Goal: Task Accomplishment & Management: Manage account settings

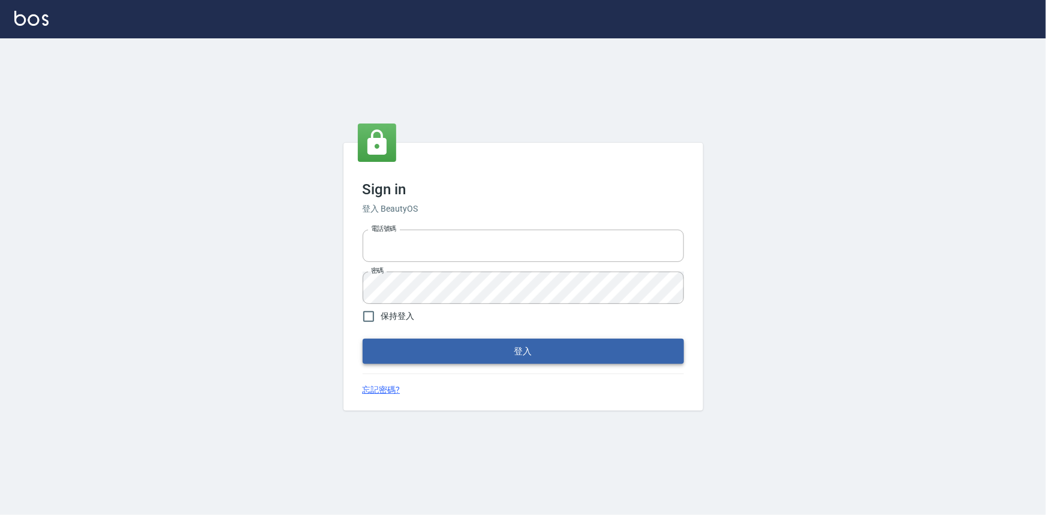
type input "0922670776"
click at [430, 353] on button "登入" at bounding box center [523, 351] width 321 height 25
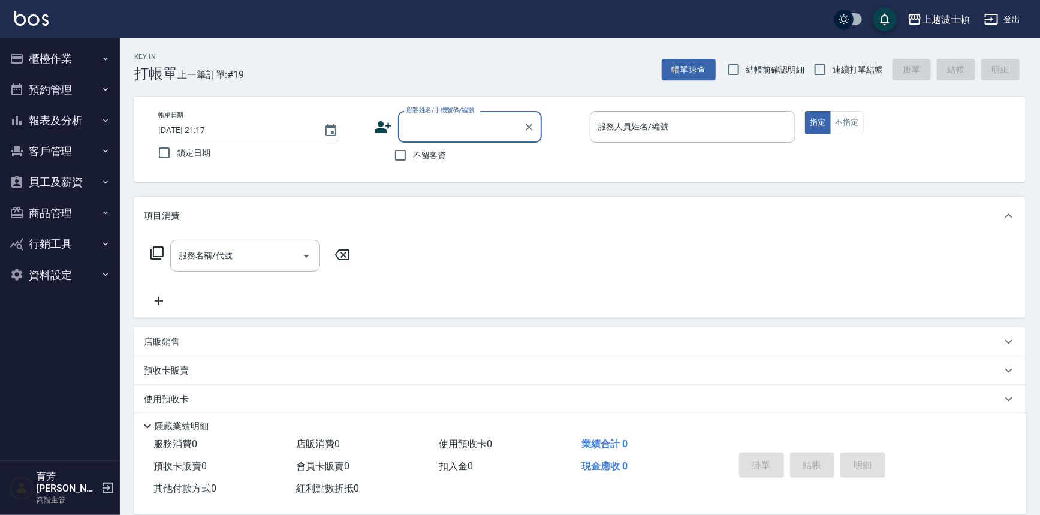
click at [62, 59] on button "櫃檯作業" at bounding box center [60, 58] width 110 height 31
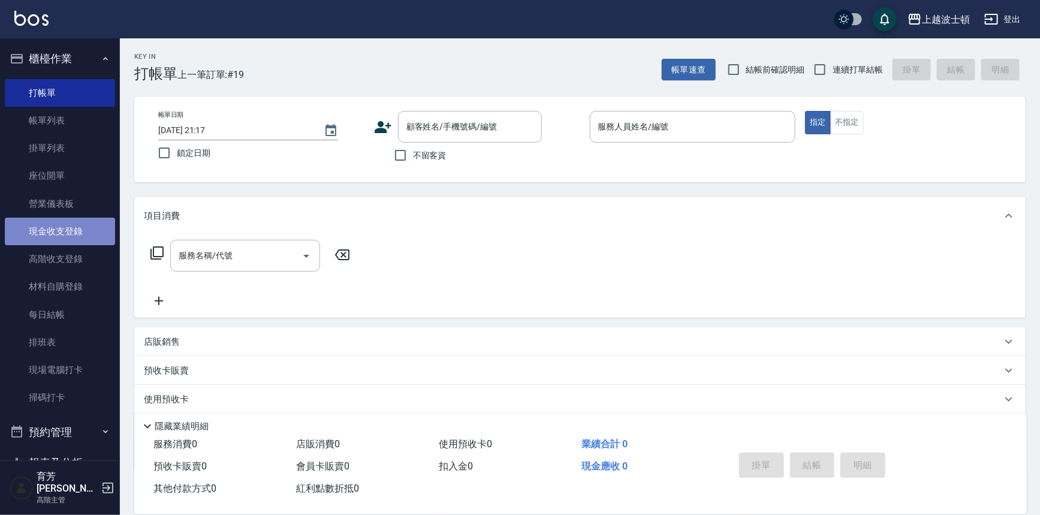
click at [76, 222] on link "現金收支登錄" at bounding box center [60, 232] width 110 height 28
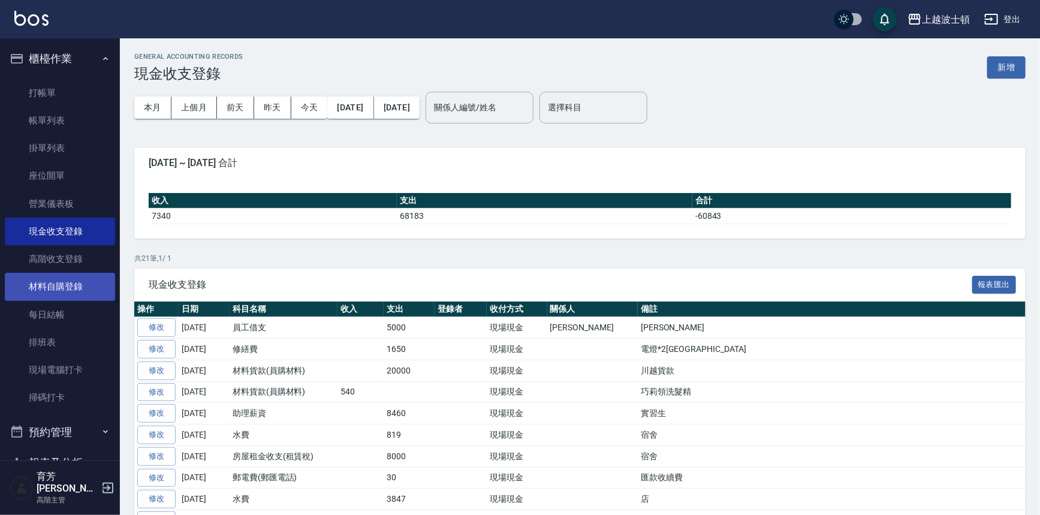
click at [69, 290] on link "材料自購登錄" at bounding box center [60, 287] width 110 height 28
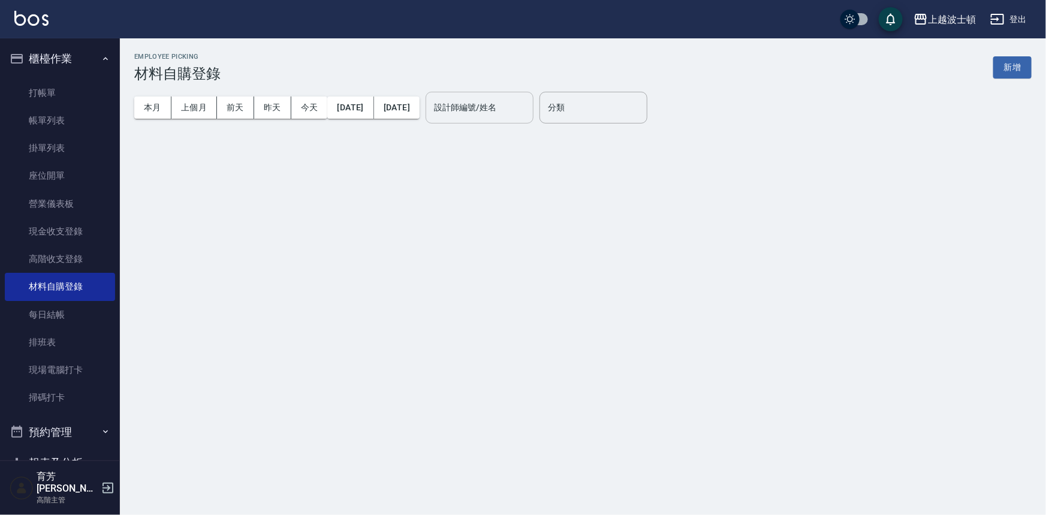
click at [491, 117] on input "設計師編號/姓名" at bounding box center [479, 107] width 97 height 21
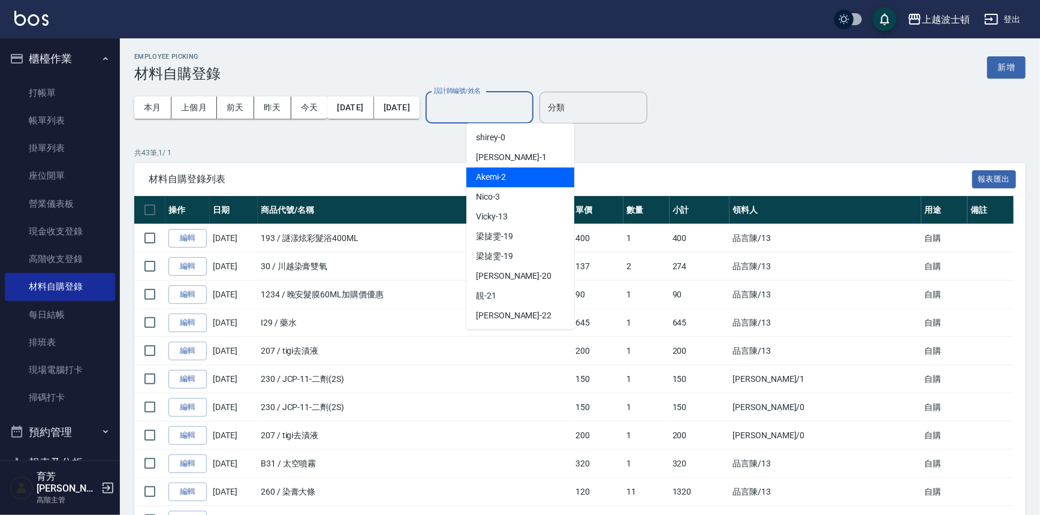
click at [488, 176] on span "Akemi -2" at bounding box center [491, 177] width 30 height 13
type input "Akemi-2"
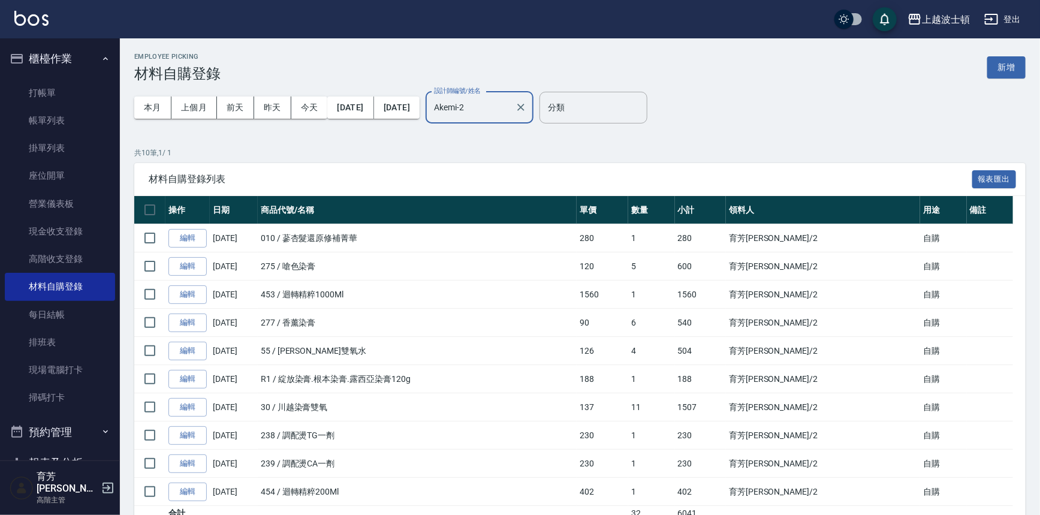
scroll to position [52, 0]
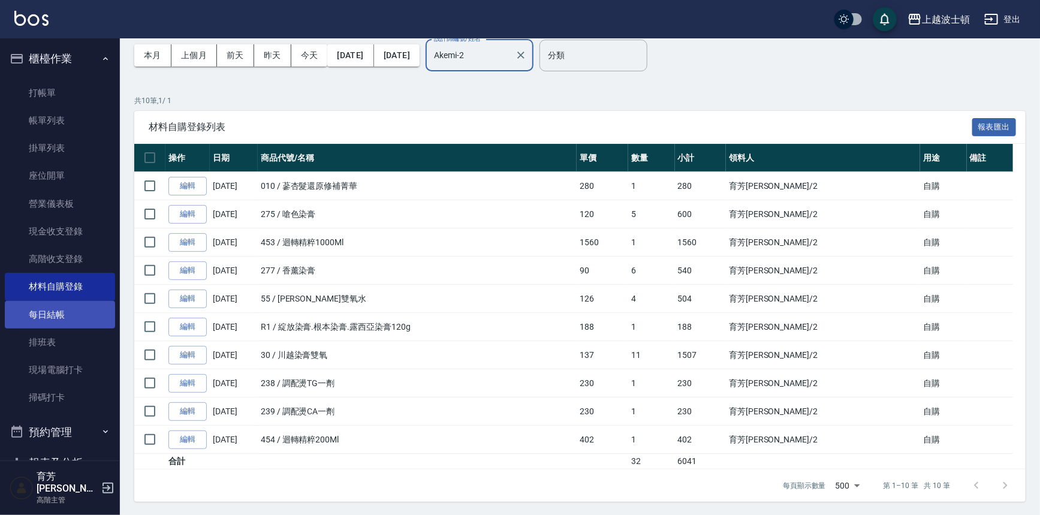
click at [48, 308] on link "每日結帳" at bounding box center [60, 315] width 110 height 28
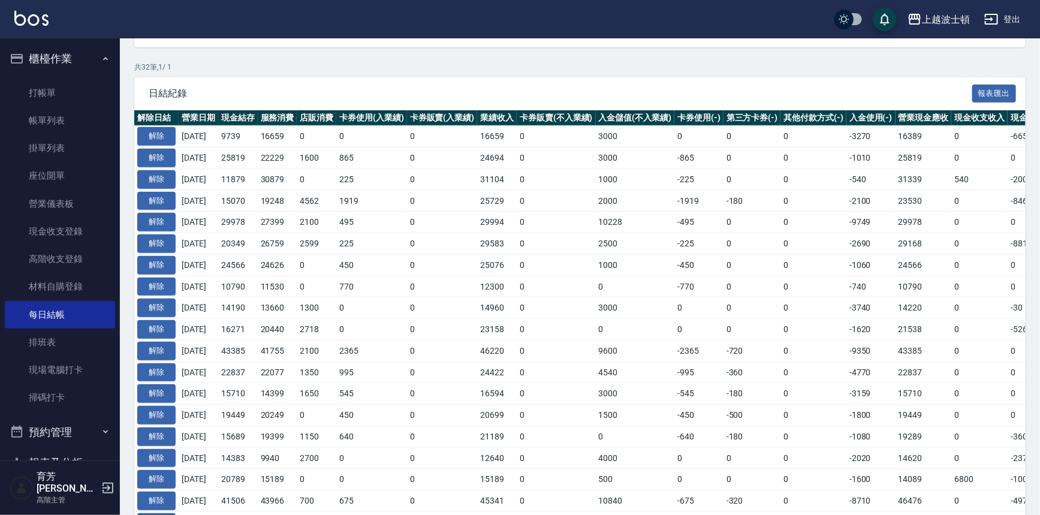
scroll to position [557, 0]
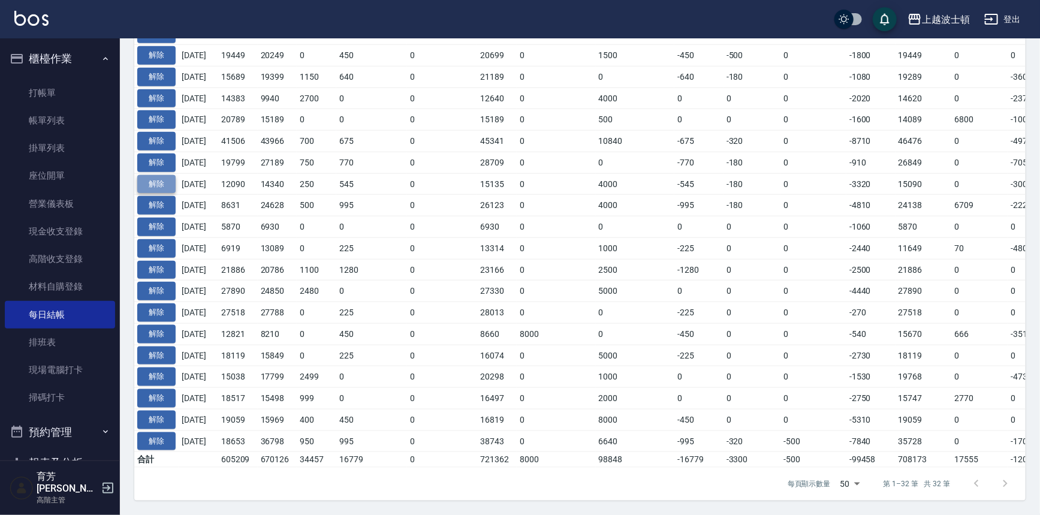
click at [150, 177] on button "解除" at bounding box center [156, 184] width 38 height 19
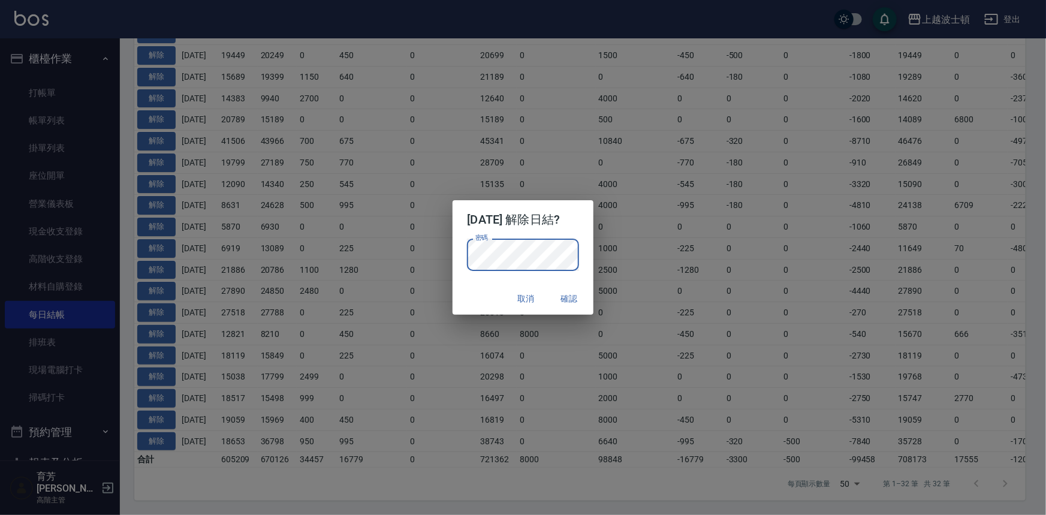
click at [590, 247] on div "密碼 密碼" at bounding box center [522, 261] width 140 height 44
click at [566, 296] on button "確認" at bounding box center [569, 299] width 38 height 22
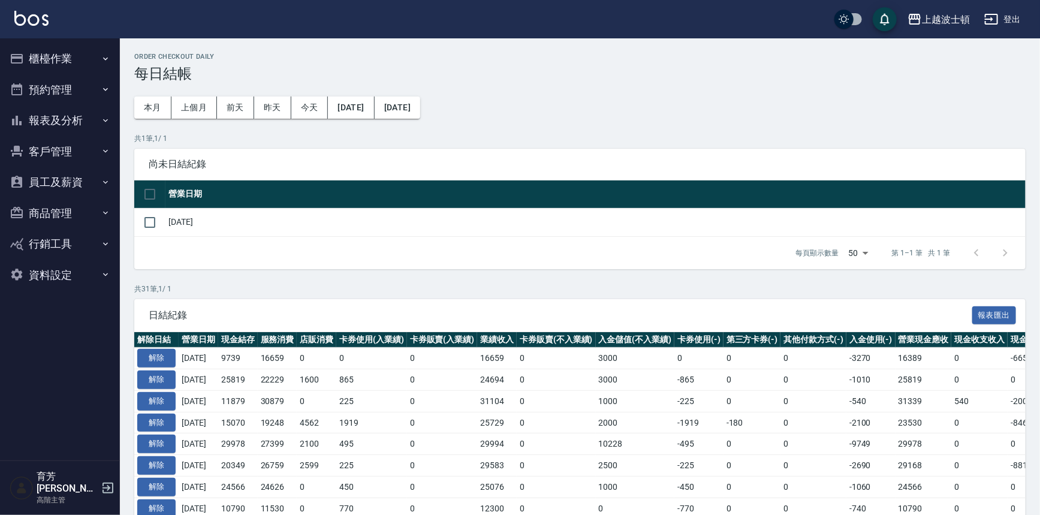
drag, startPoint x: 56, startPoint y: 57, endPoint x: 56, endPoint y: 89, distance: 31.8
click at [56, 58] on button "櫃檯作業" at bounding box center [60, 58] width 110 height 31
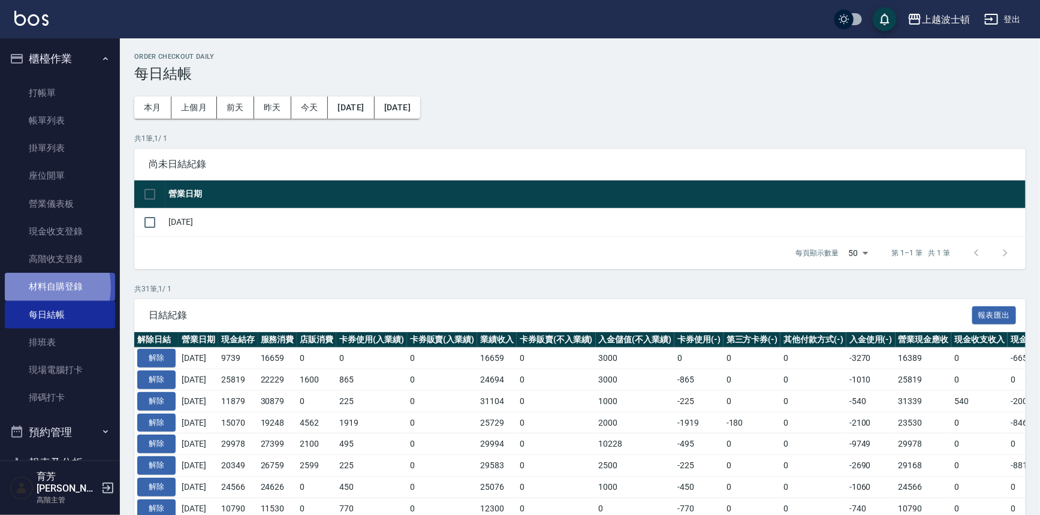
click at [40, 286] on link "材料自購登錄" at bounding box center [60, 287] width 110 height 28
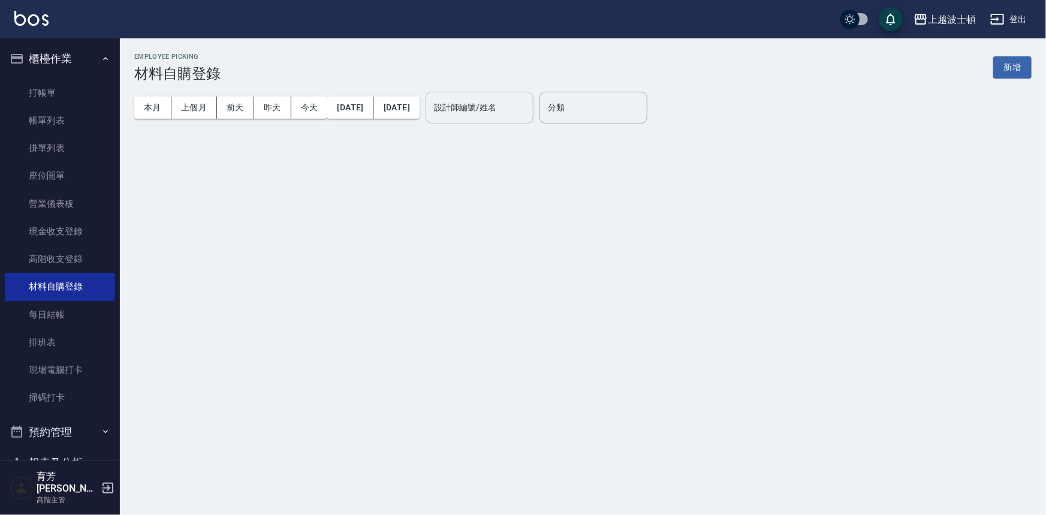
click at [515, 108] on div "設計師編號/姓名 設計師編號/姓名" at bounding box center [479, 108] width 108 height 32
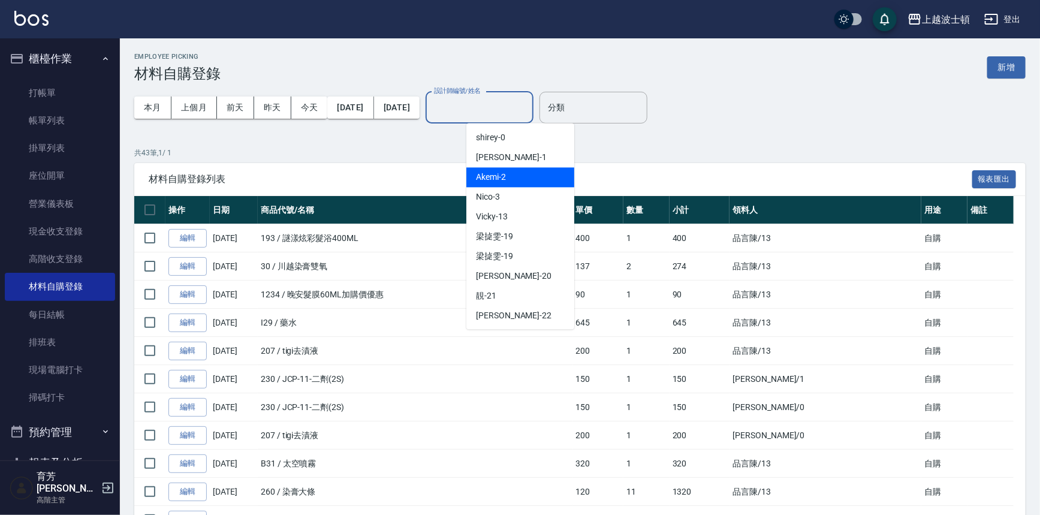
drag, startPoint x: 503, startPoint y: 172, endPoint x: 508, endPoint y: 159, distance: 14.0
click at [503, 173] on span "Akemi -2" at bounding box center [491, 177] width 30 height 13
type input "Akemi-2"
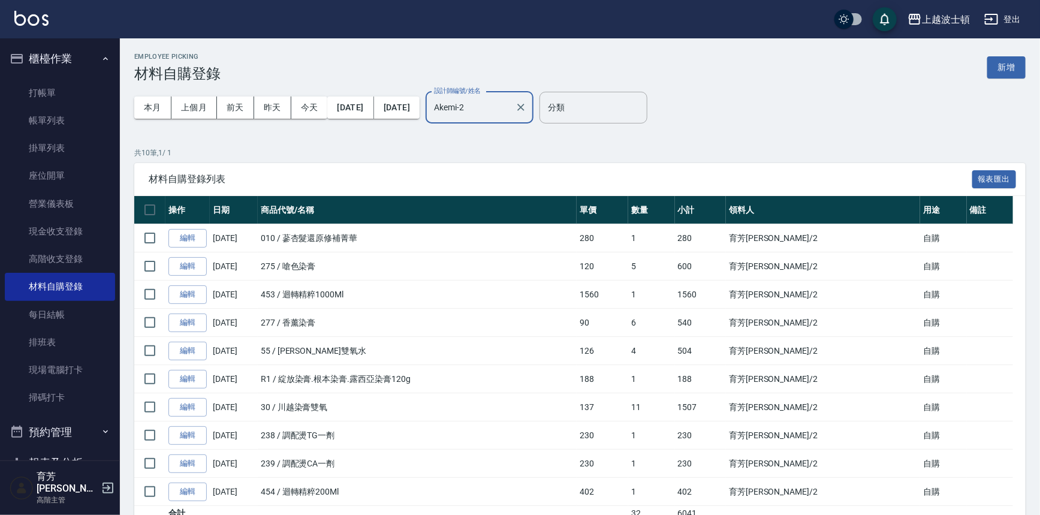
scroll to position [36, 0]
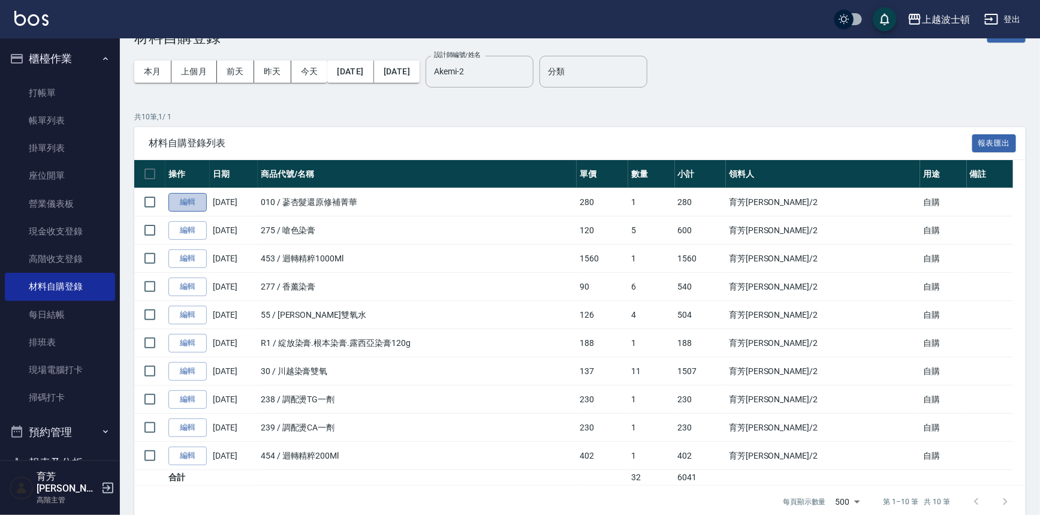
click at [197, 198] on link "編輯" at bounding box center [187, 202] width 38 height 19
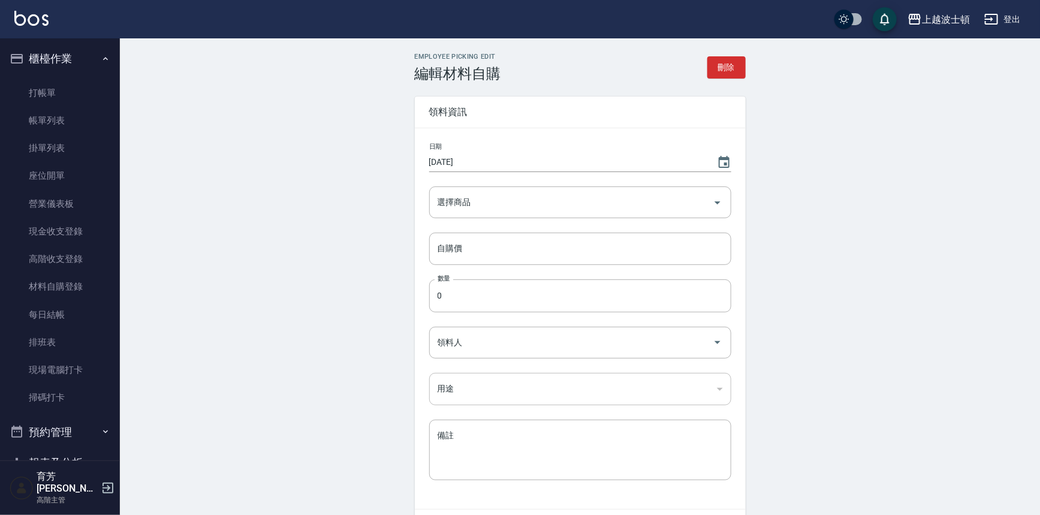
type input "[DATE]"
type input "蔘杏髮還原修補菁華"
type input "280"
type input "1"
type input "育芳[PERSON_NAME]"
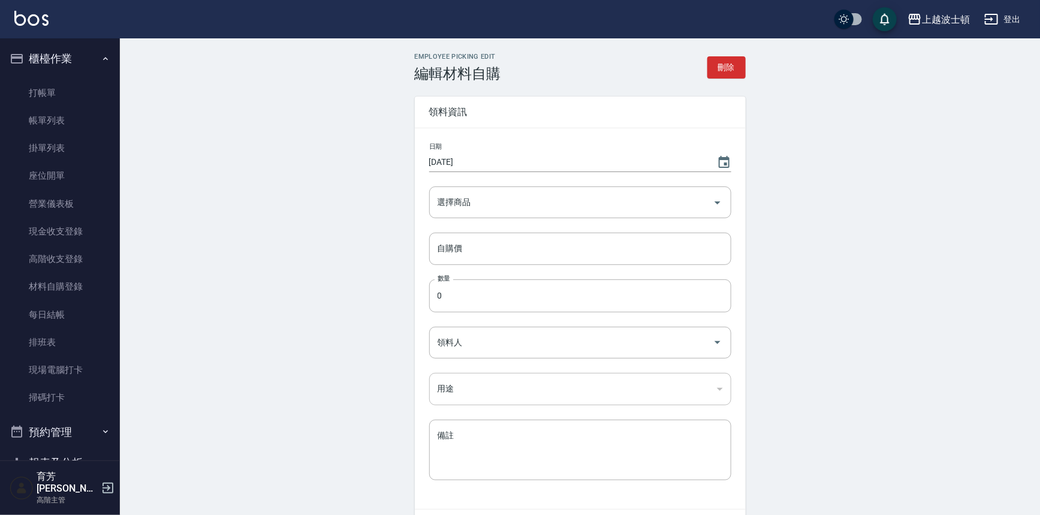
type input "自購"
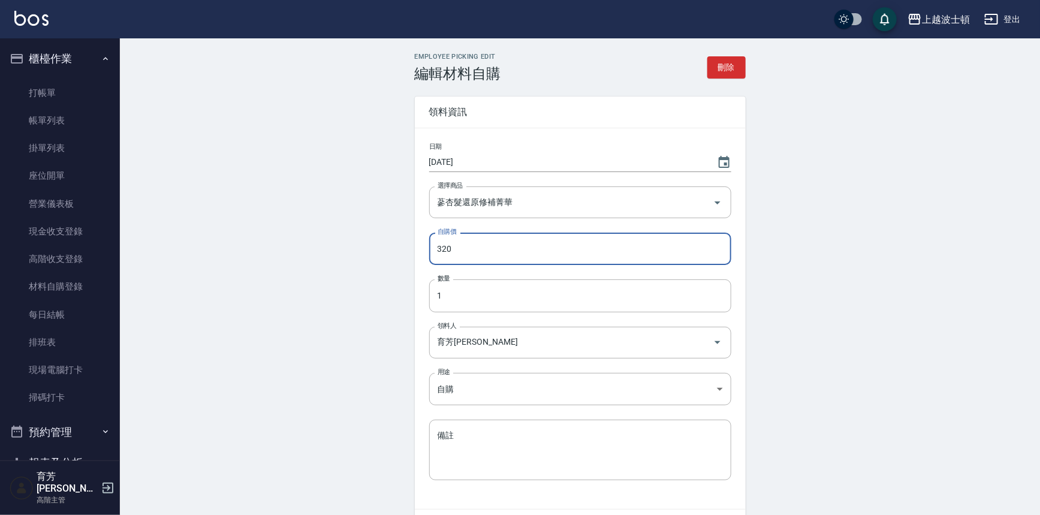
scroll to position [77, 0]
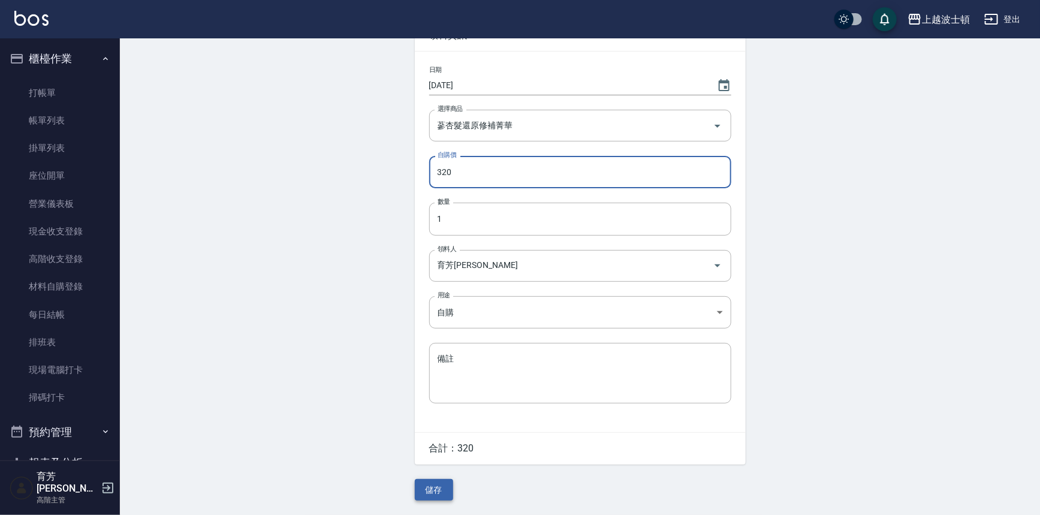
type input "320"
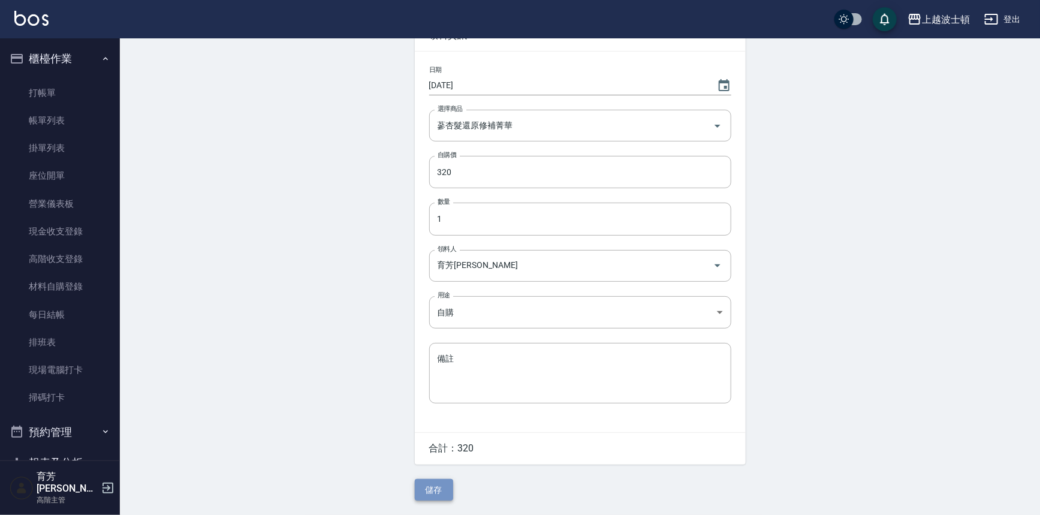
click at [437, 485] on button "儲存" at bounding box center [434, 490] width 38 height 22
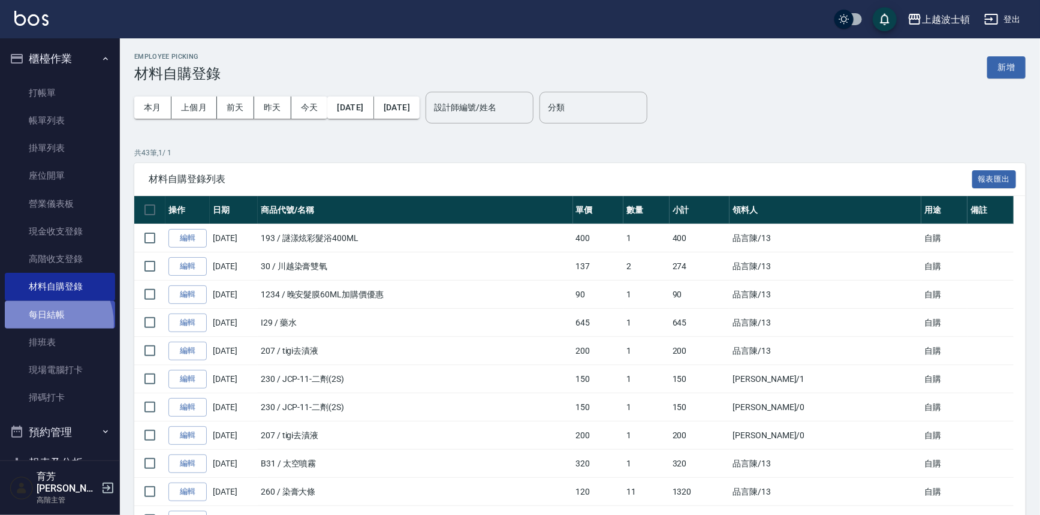
click at [44, 323] on link "每日結帳" at bounding box center [60, 315] width 110 height 28
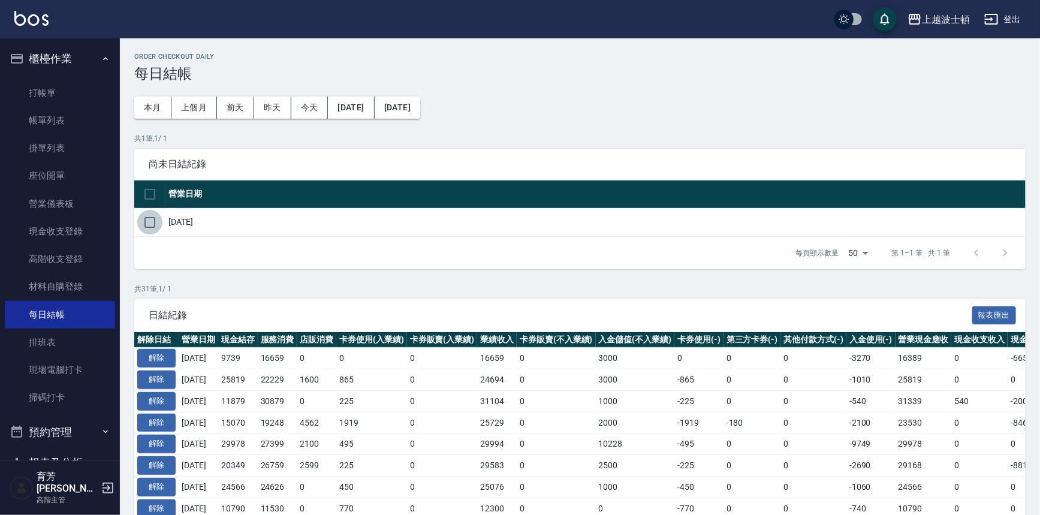
click at [143, 219] on input "checkbox" at bounding box center [149, 222] width 25 height 25
checkbox input "true"
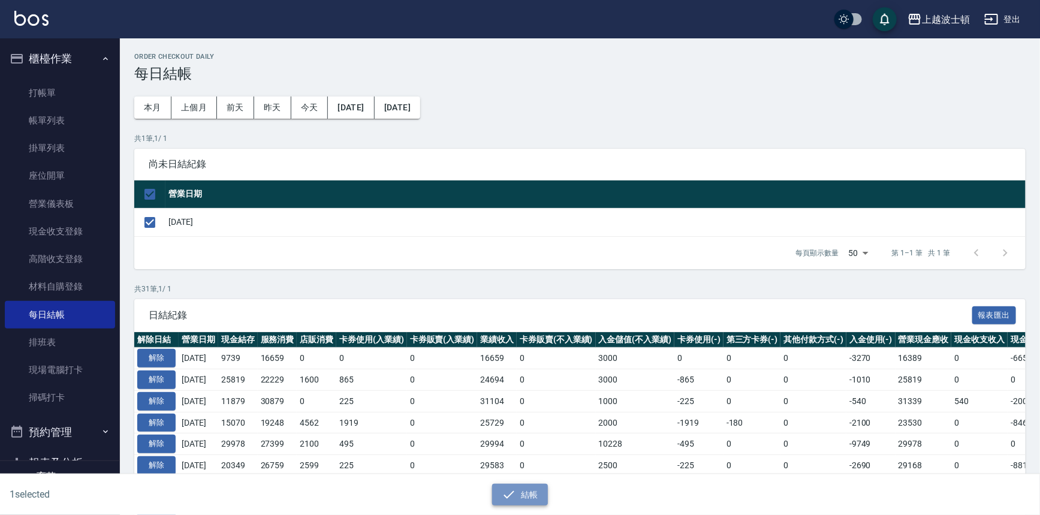
click at [521, 487] on button "結帳" at bounding box center [520, 495] width 56 height 22
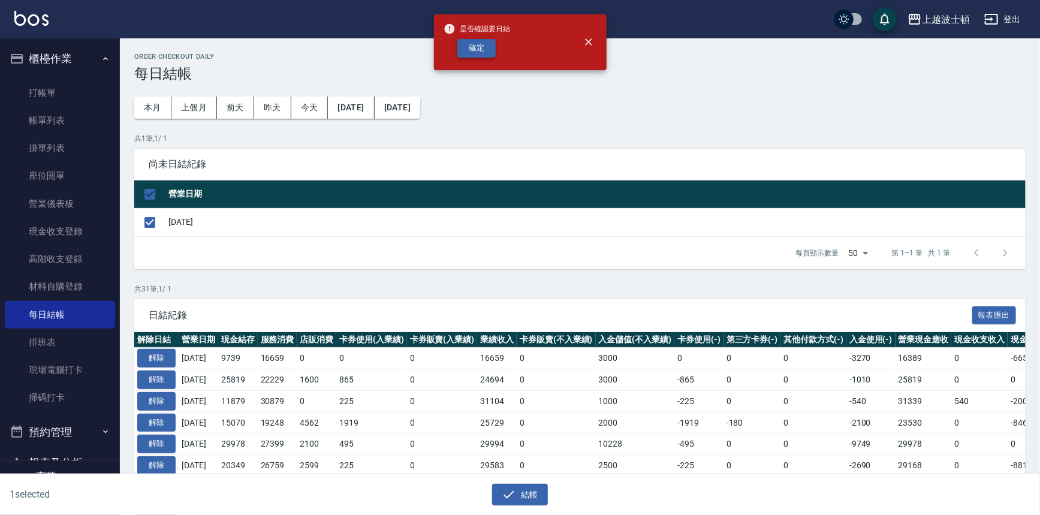
click at [485, 55] on button "確定" at bounding box center [476, 48] width 38 height 19
checkbox input "false"
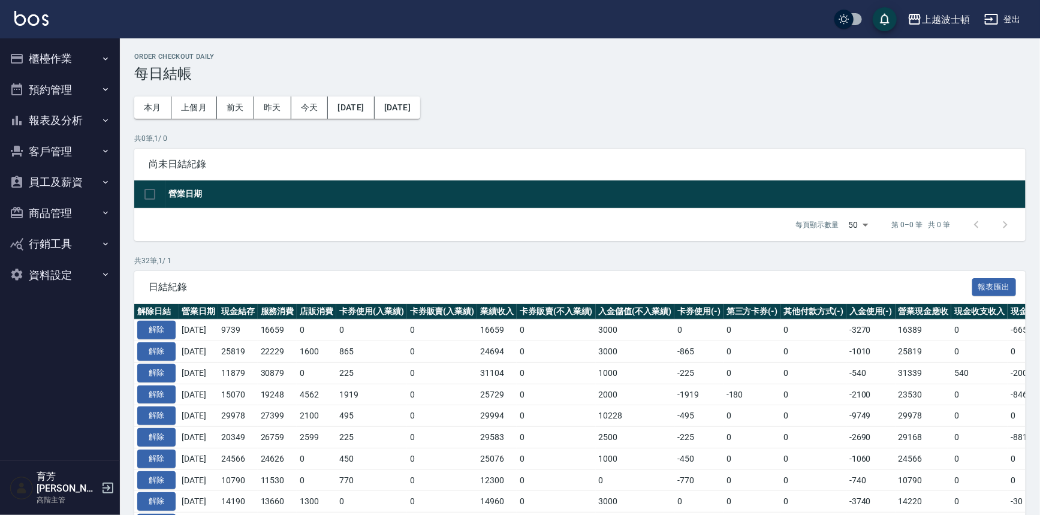
click at [45, 210] on button "商品管理" at bounding box center [60, 213] width 110 height 31
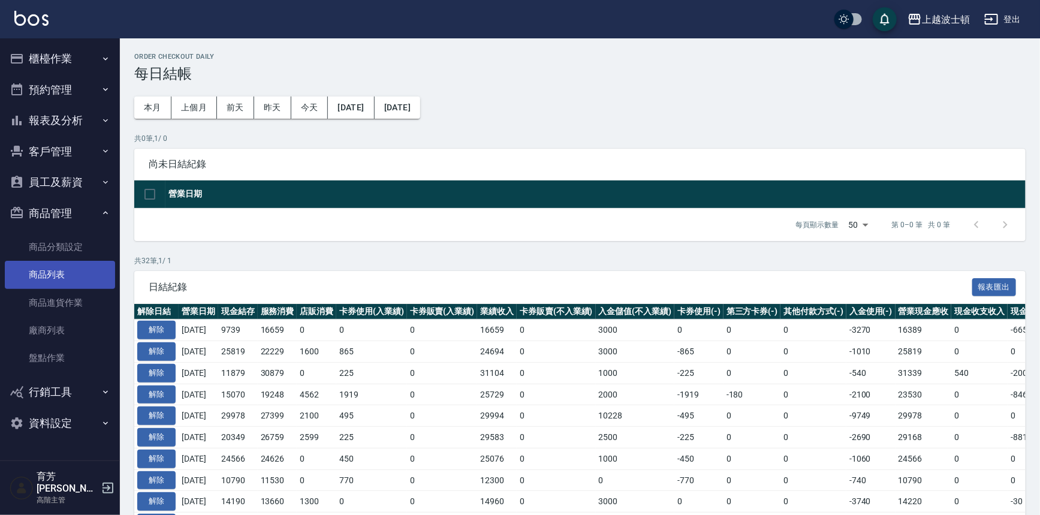
click at [47, 273] on link "商品列表" at bounding box center [60, 275] width 110 height 28
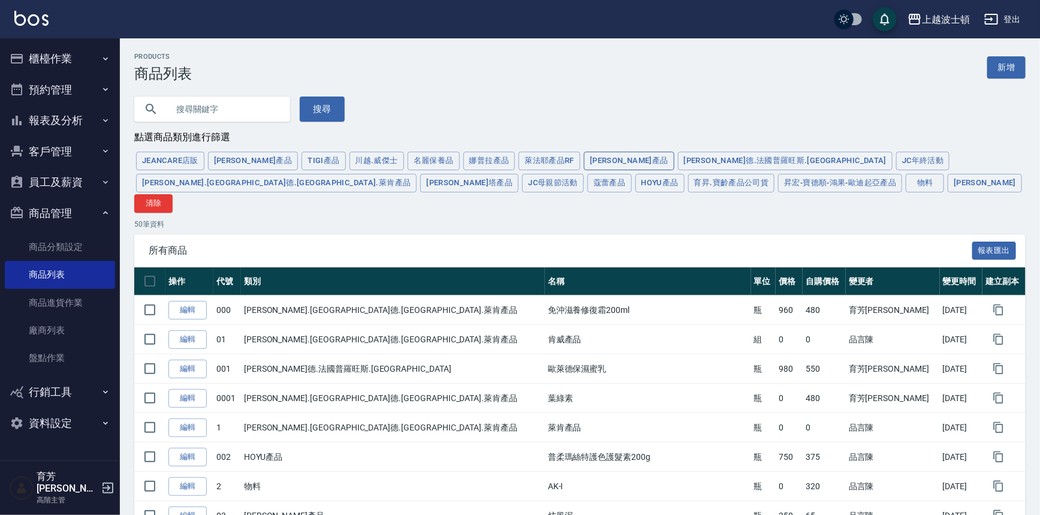
click at [584, 162] on button "[PERSON_NAME]產品" at bounding box center [629, 161] width 90 height 19
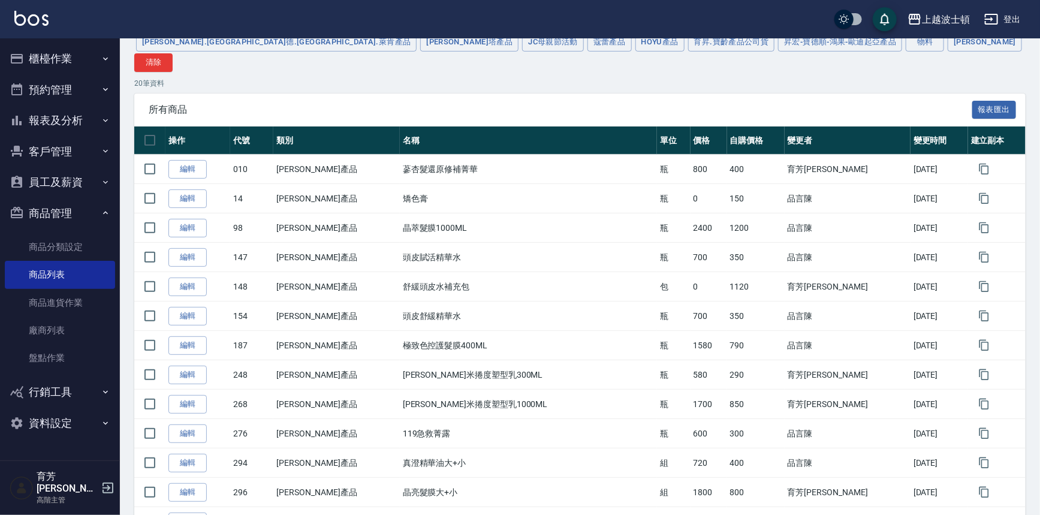
scroll to position [158, 0]
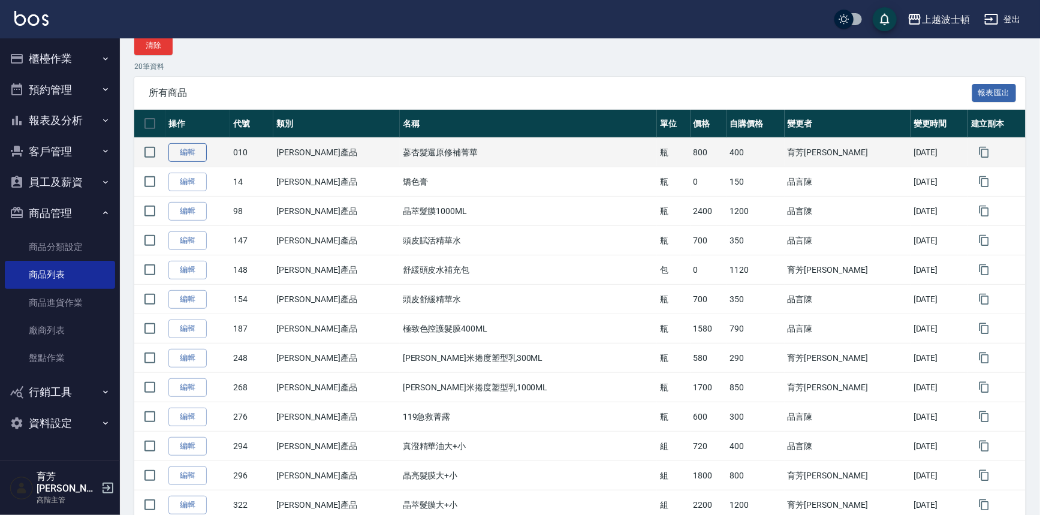
click at [198, 143] on link "編輯" at bounding box center [187, 152] width 38 height 19
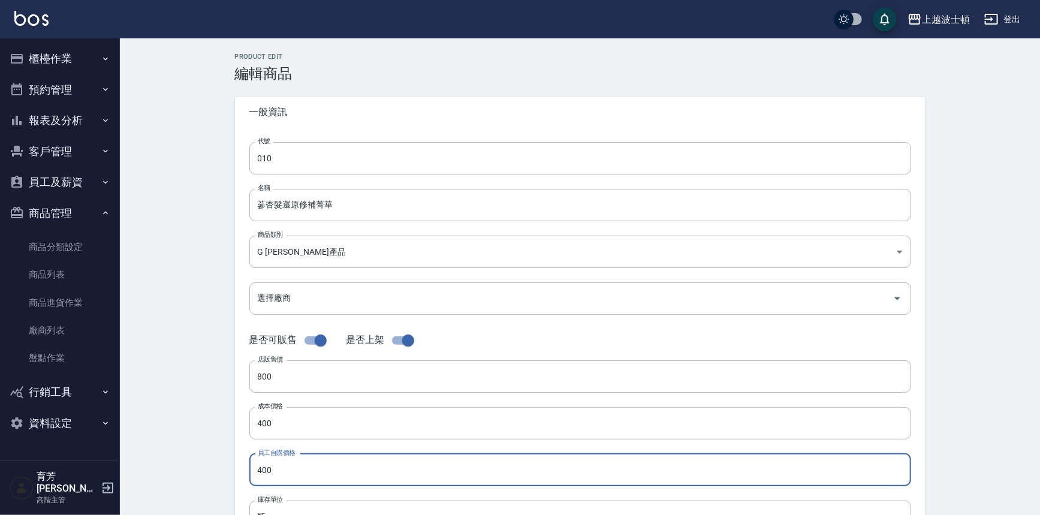
drag, startPoint x: 282, startPoint y: 467, endPoint x: 230, endPoint y: 476, distance: 52.4
click at [230, 476] on div "Product Edit 編輯商品 一般資訊 代號 010 代號 名稱 蔘杏髮還原修補菁華 名稱 商品類別 G [PERSON_NAME]產品 3cf15…" at bounding box center [580, 433] width 719 height 760
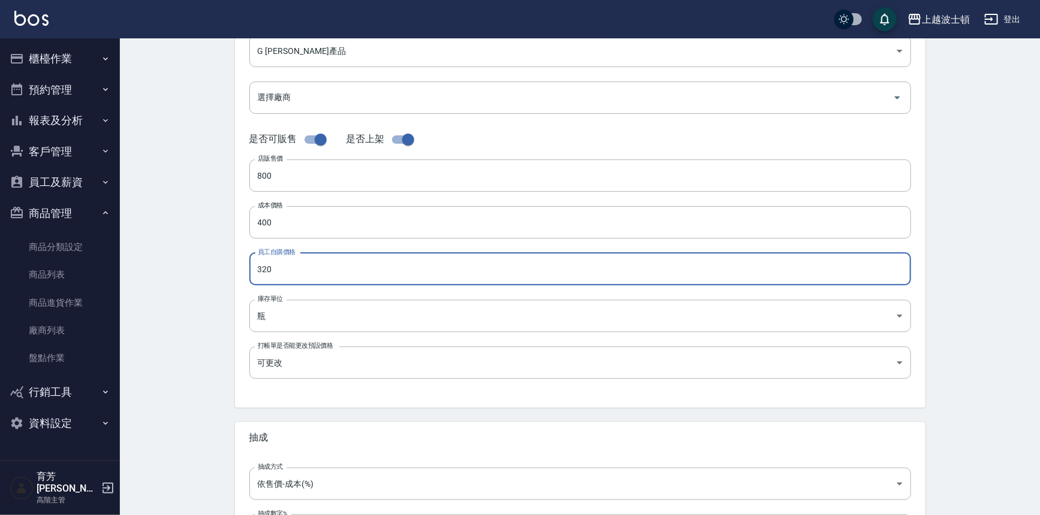
scroll to position [312, 0]
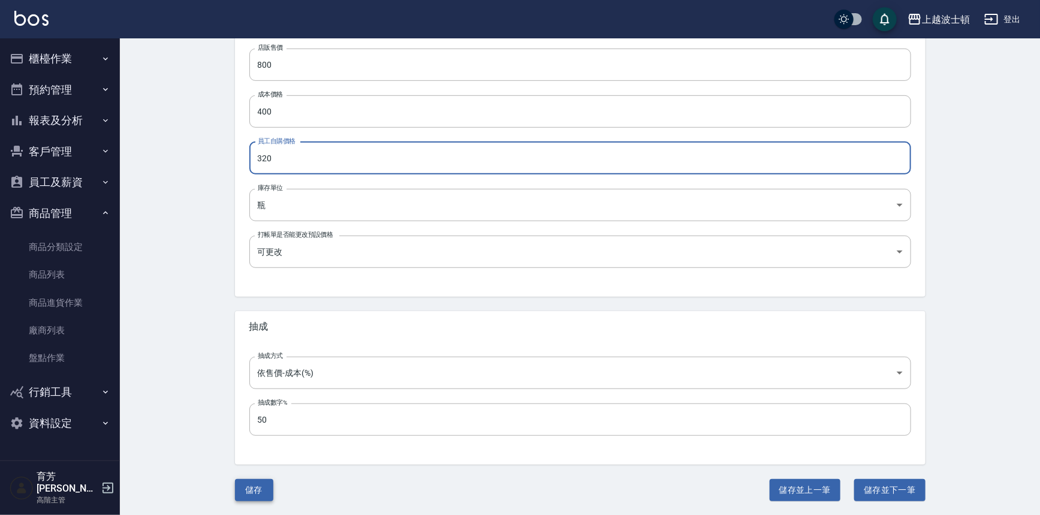
click at [259, 487] on button "儲存" at bounding box center [254, 490] width 38 height 22
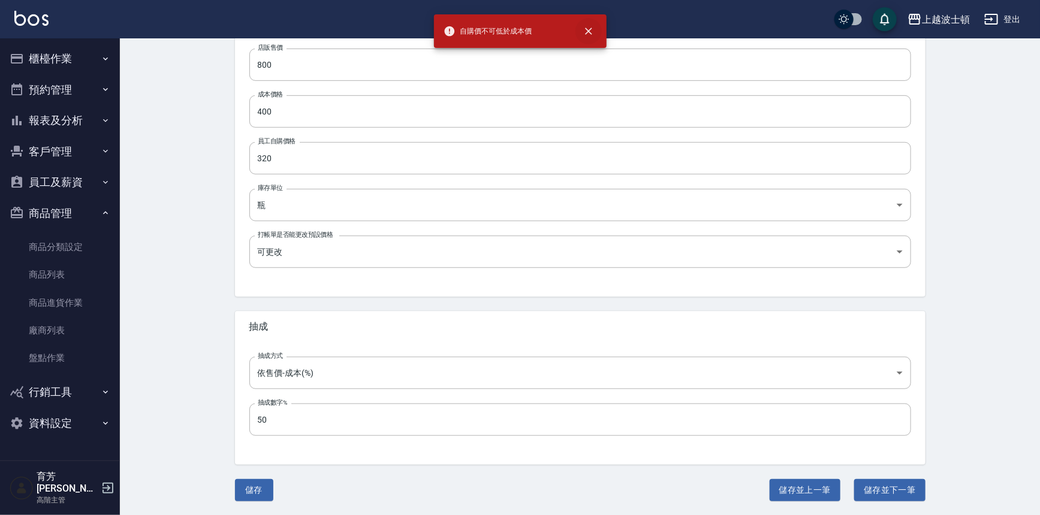
click at [593, 29] on icon "close" at bounding box center [588, 31] width 12 height 12
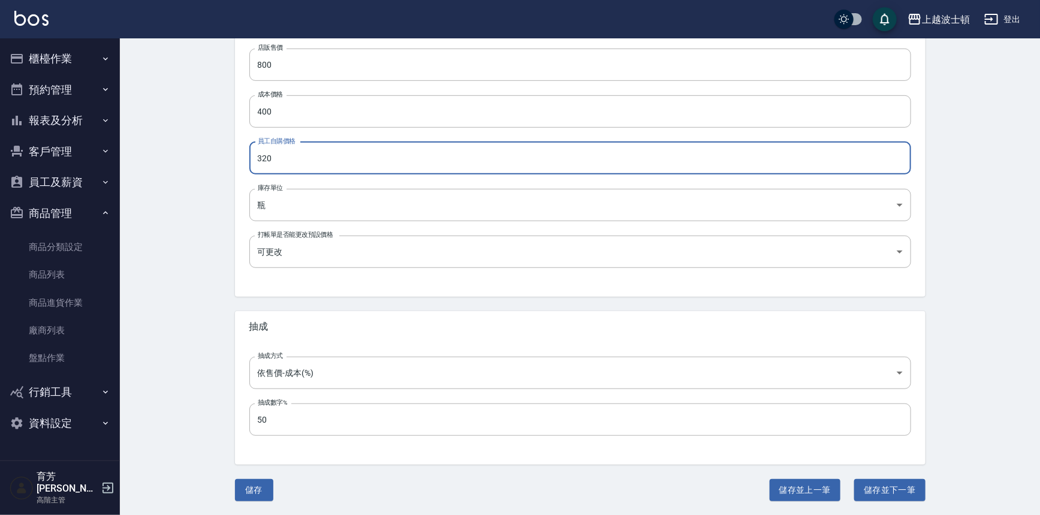
drag, startPoint x: 277, startPoint y: 162, endPoint x: 229, endPoint y: 164, distance: 48.6
click at [229, 164] on div "Product Edit 編輯商品 一般資訊 代號 010 代號 名稱 蔘杏髮還原修補菁華 名稱 商品類別 G [PERSON_NAME]產品 3cf15…" at bounding box center [580, 121] width 719 height 760
type input "400"
click at [252, 494] on button "儲存" at bounding box center [254, 490] width 38 height 22
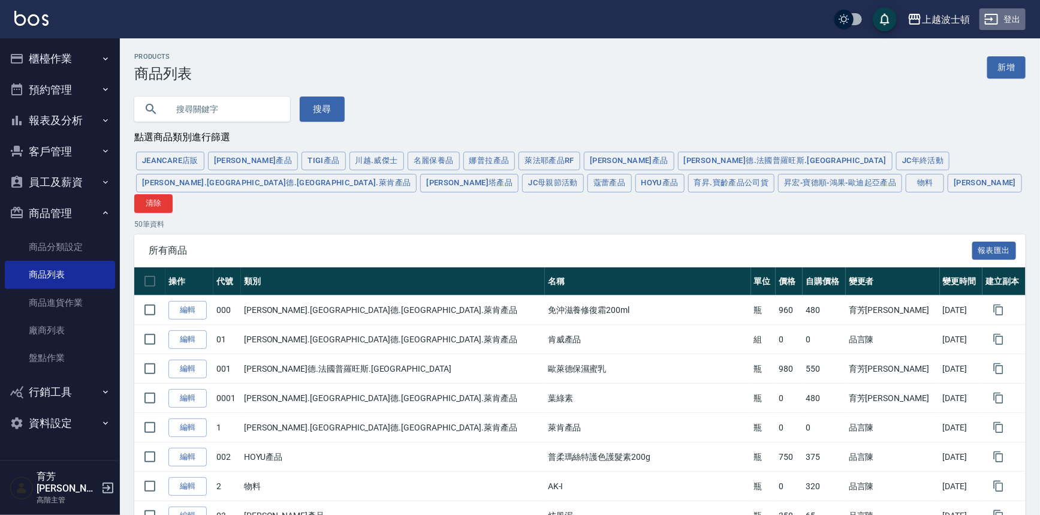
click at [1017, 23] on button "登出" at bounding box center [1002, 19] width 46 height 22
